Goal: Task Accomplishment & Management: Complete application form

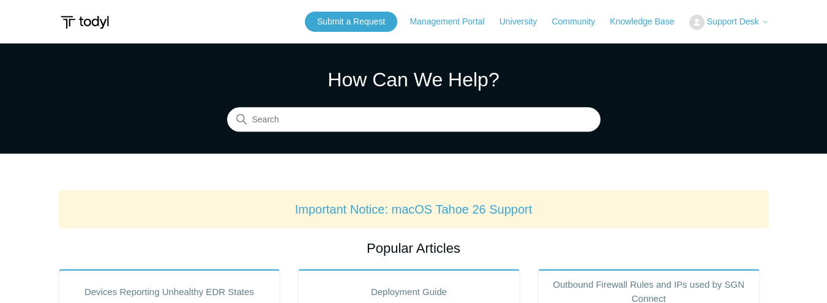
click at [757, 23] on span "Support Desk" at bounding box center [733, 22] width 52 height 10
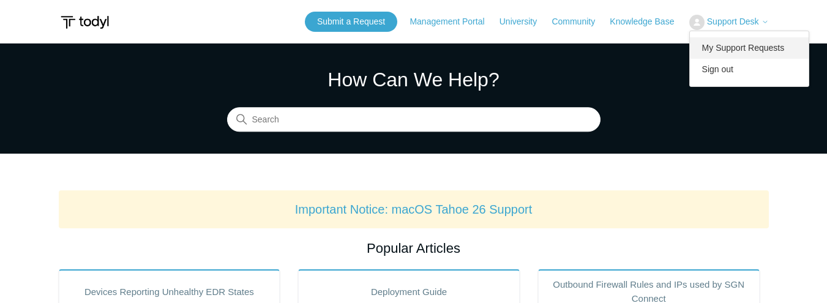
click at [743, 44] on link "My Support Requests" at bounding box center [749, 47] width 119 height 21
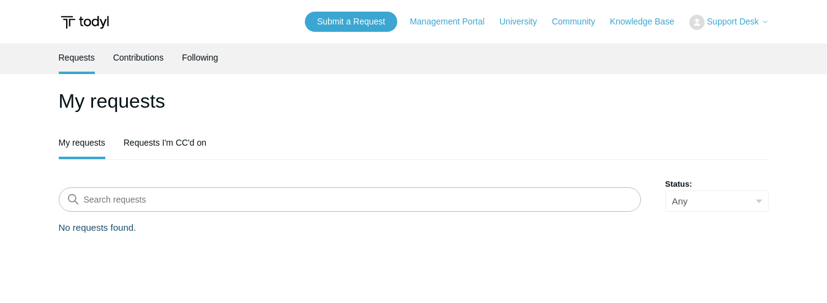
click at [111, 107] on h1 "My requests" at bounding box center [414, 100] width 710 height 29
click at [345, 23] on link "Submit a Request" at bounding box center [351, 22] width 92 height 20
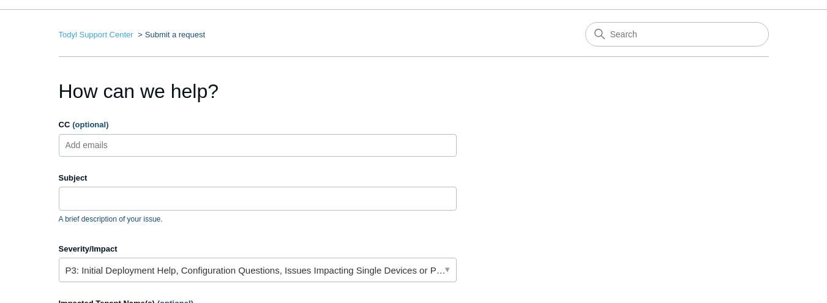
scroll to position [61, 0]
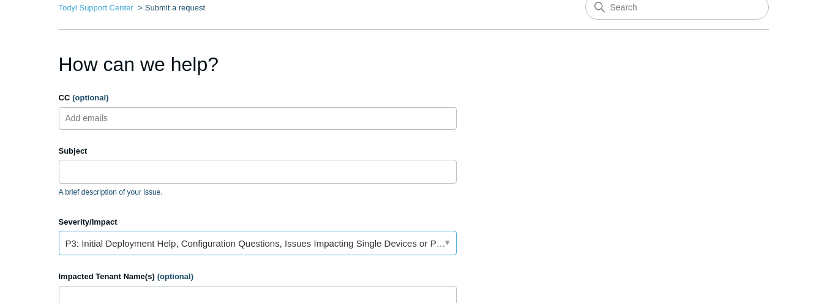
click at [444, 242] on link "P3: Initial Deployment Help, Configuration Questions, Issues Impacting Single D…" at bounding box center [258, 243] width 398 height 24
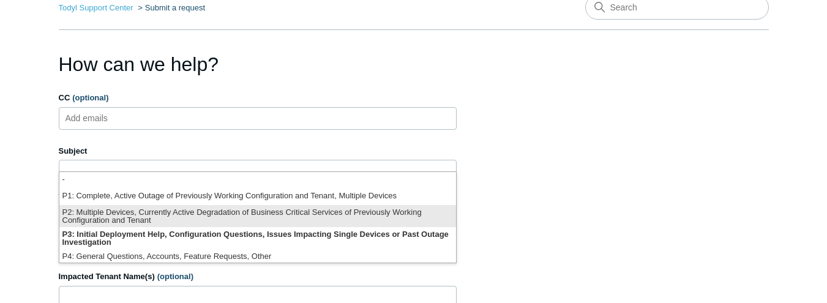
scroll to position [3, 0]
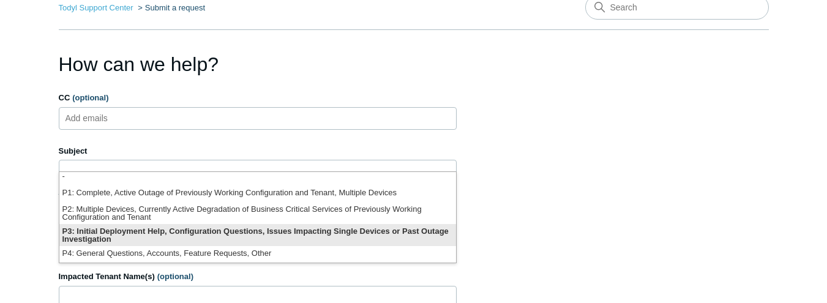
click at [345, 233] on li "P3: Initial Deployment Help, Configuration Questions, Issues Impacting Single D…" at bounding box center [257, 235] width 397 height 22
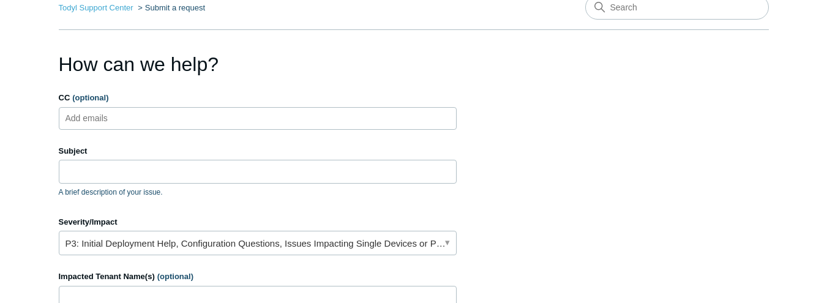
click at [209, 115] on ul "Add emails" at bounding box center [258, 118] width 398 height 23
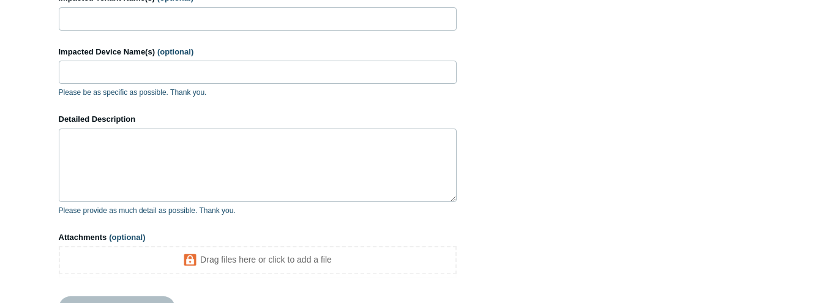
scroll to position [367, 0]
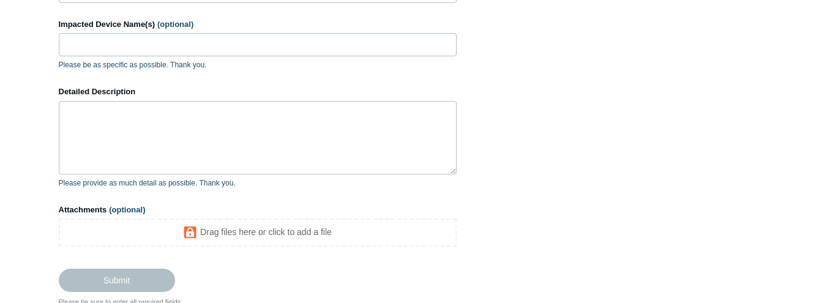
click at [612, 52] on section "How can we help? CC (optional) Add emails Subject A brief description of your i…" at bounding box center [414, 25] width 710 height 564
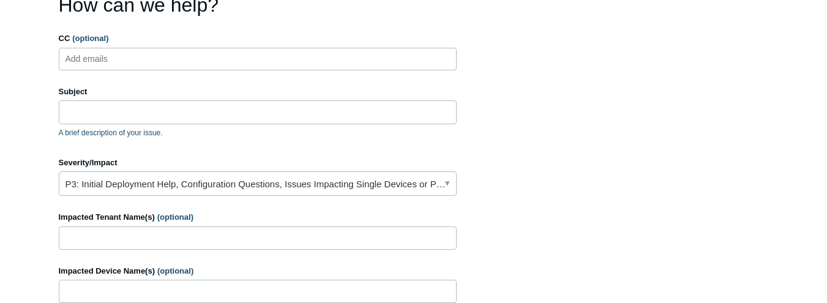
scroll to position [61, 0]
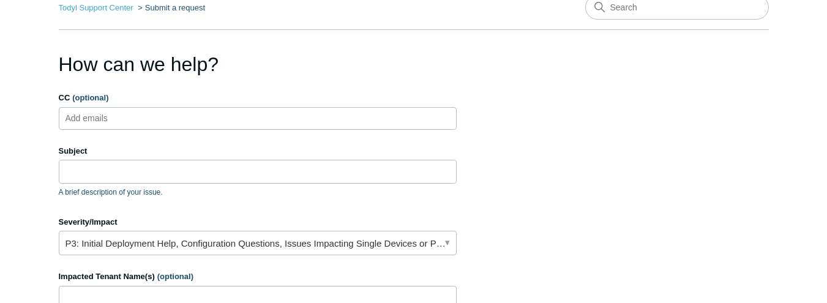
click at [179, 121] on ul "Add emails" at bounding box center [258, 118] width 398 height 23
paste input "evan@obercor.com"
type input "evan@obercor.com"
paste input "sam@retailcnd.com"
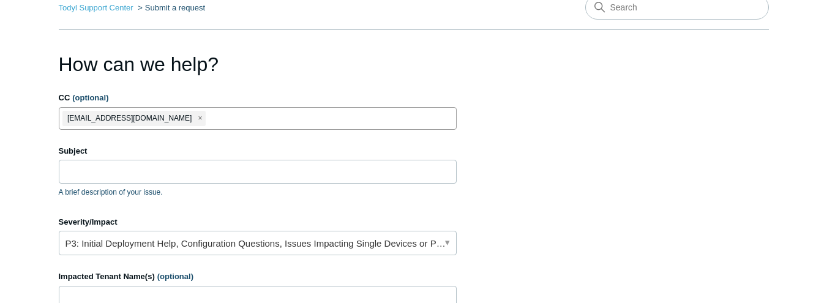
type input "sam@retailcnd.com"
click at [139, 174] on input "Subject" at bounding box center [258, 171] width 398 height 23
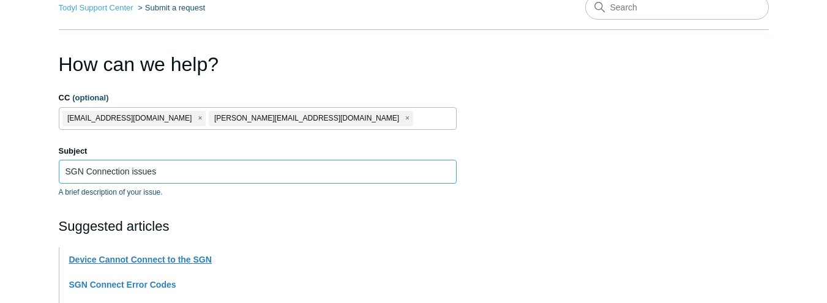
type input "SGN Connection issues"
click at [141, 264] on link "Device Cannot Connect to the SGN" at bounding box center [140, 260] width 143 height 10
click at [182, 171] on input "SGN Connection issues" at bounding box center [258, 171] width 398 height 23
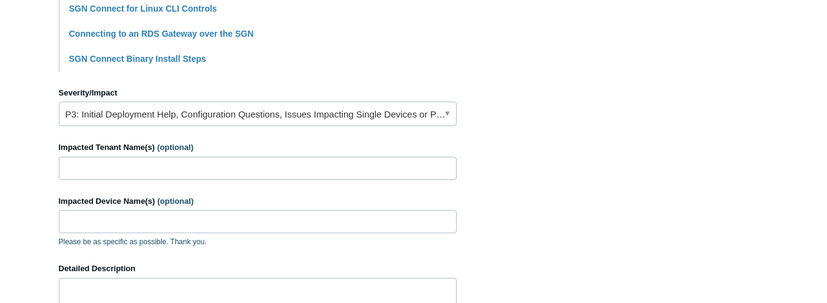
scroll to position [490, 0]
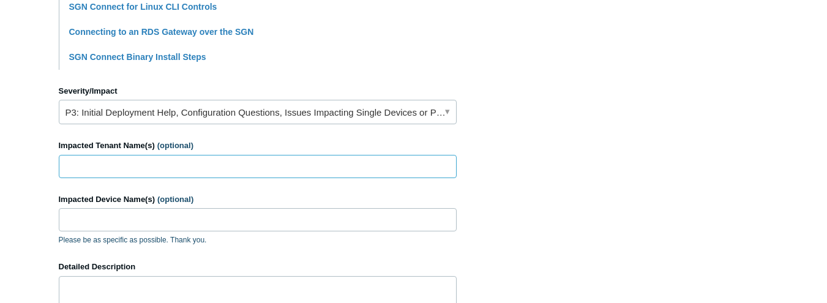
click at [181, 163] on input "Impacted Tenant Name(s) (optional)" at bounding box center [258, 166] width 398 height 23
click at [114, 167] on input "Retail Ventus CND" at bounding box center [258, 166] width 398 height 23
type input "Retail Ventures CND"
click at [180, 225] on input "Impacted Device Name(s) (optional)" at bounding box center [258, 219] width 398 height 23
paste input "RCND-PF1Y8S1G Add to favorites"
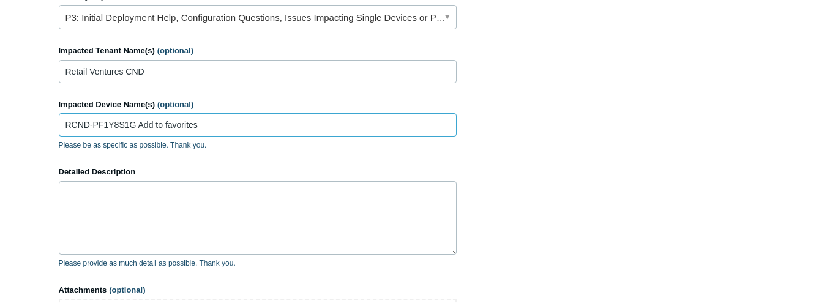
scroll to position [612, 0]
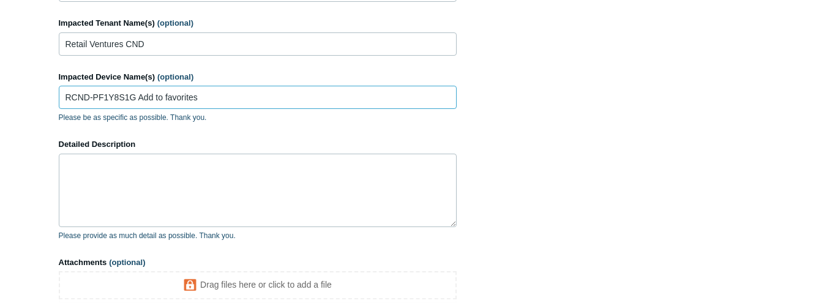
type input "RCND-PF1Y8S1G Add to favorites"
click at [240, 179] on textarea "Detailed Description" at bounding box center [258, 190] width 398 height 73
click at [189, 167] on textarea "User is unable to connect to SGn Cloud app" at bounding box center [258, 190] width 398 height 73
click at [257, 168] on textarea "User is unable to connect to SGN Cloud app" at bounding box center [258, 190] width 398 height 73
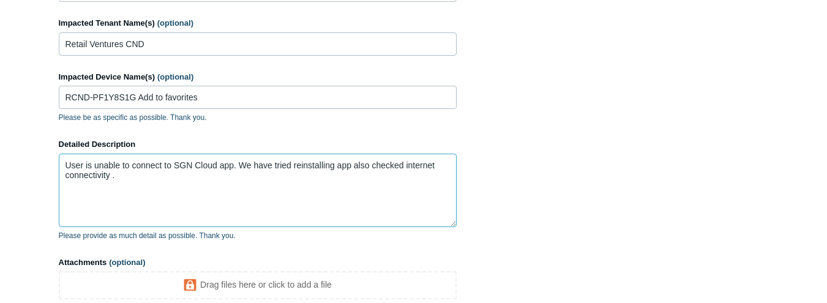
click at [125, 171] on textarea "User is unable to connect to SGN Cloud app. We have tried reinstalling app also…" at bounding box center [258, 190] width 398 height 73
click at [125, 175] on textarea "User is unable to connect to SGN Cloud app. We have tried reinstalling app also…" at bounding box center [258, 190] width 398 height 73
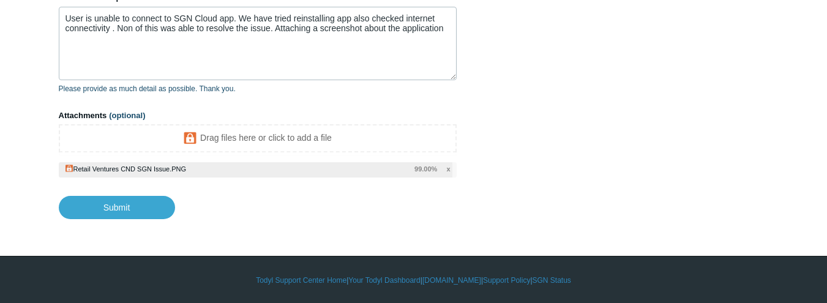
scroll to position [760, 0]
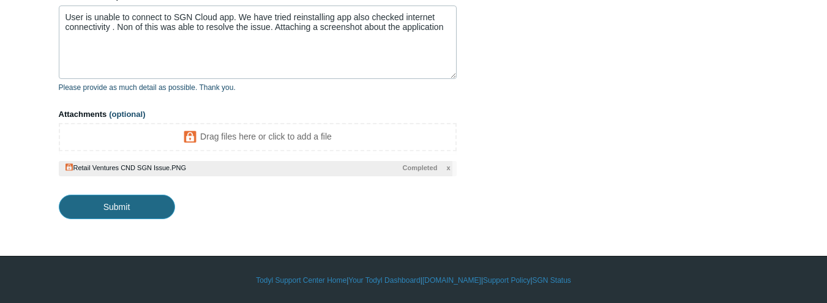
click at [130, 211] on input "Submit" at bounding box center [117, 207] width 116 height 24
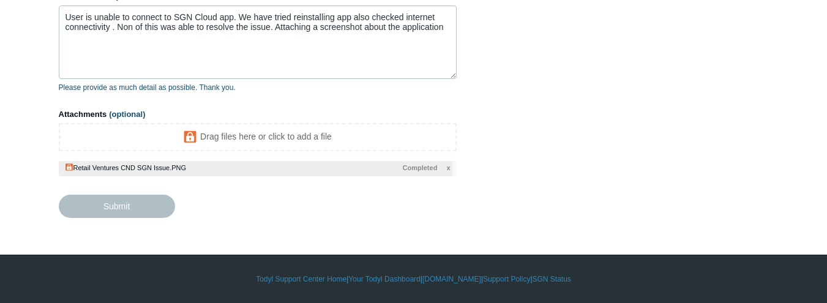
type textarea "User is unable to connect to SGN Cloud app. We have tried reinstalling app also…"
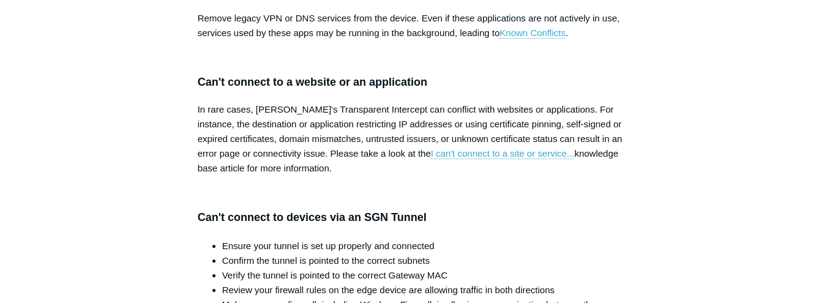
scroll to position [1373, 0]
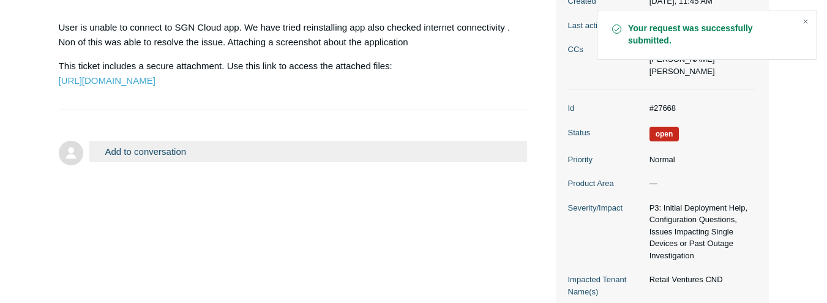
scroll to position [245, 0]
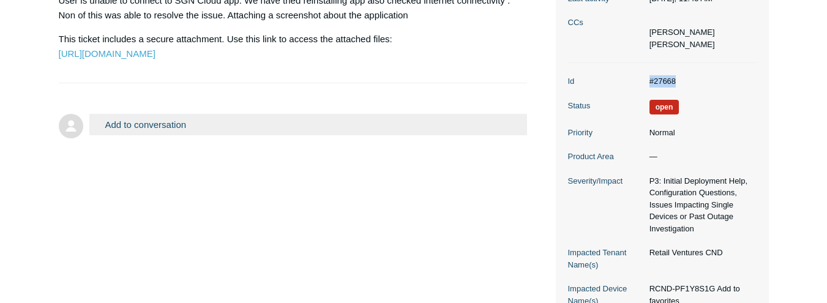
drag, startPoint x: 685, startPoint y: 80, endPoint x: 632, endPoint y: 80, distance: 52.6
click at [632, 80] on dl "Id #27668 Status Open Priority Normal Product Area — Severity/Impact P3: Initia…" at bounding box center [662, 191] width 189 height 256
copy dl "#27668"
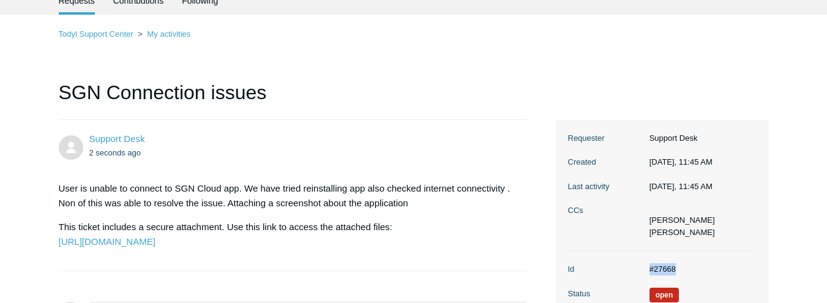
scroll to position [0, 0]
